Goal: Task Accomplishment & Management: Manage account settings

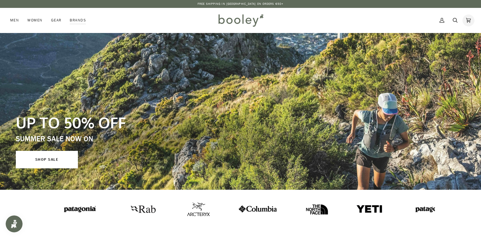
click at [468, 20] on icon at bounding box center [468, 20] width 5 height 8
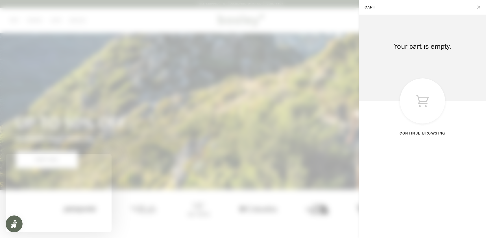
click at [478, 7] on button "Close" at bounding box center [479, 7] width 14 height 14
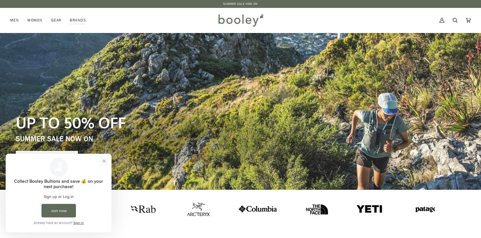
click at [103, 162] on button "Close prompt" at bounding box center [104, 161] width 10 height 10
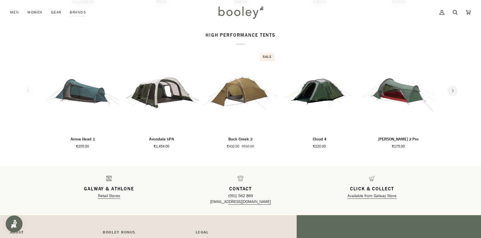
scroll to position [916, 0]
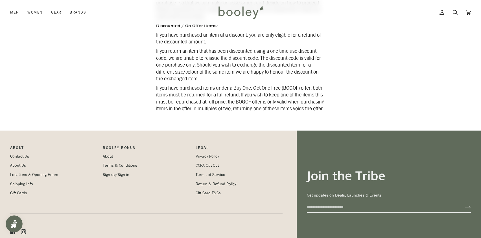
scroll to position [282, 0]
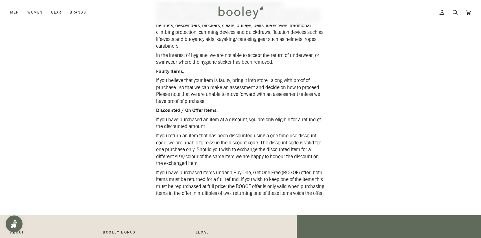
click at [14, 221] on img "Open Smile.io Rewards Program" at bounding box center [14, 224] width 8 height 8
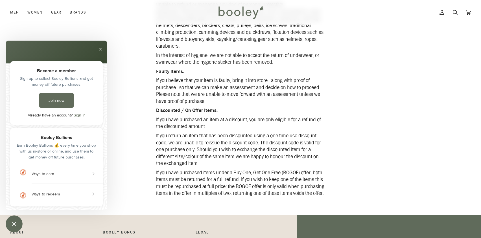
scroll to position [0, 0]
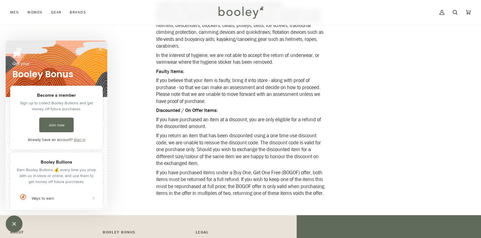
click at [100, 51] on button "Close" at bounding box center [100, 49] width 9 height 9
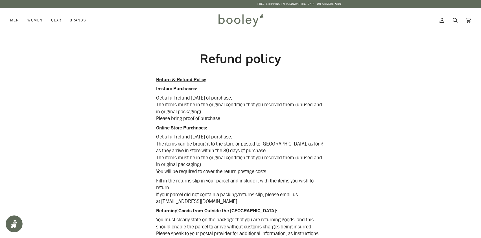
click at [14, 3] on p "Free Shipping in [GEOGRAPHIC_DATA] on Orders €50+" at bounding box center [57, 4] width 86 height 5
click at [439, 25] on icon at bounding box center [441, 20] width 5 height 8
